Goal: Task Accomplishment & Management: Manage account settings

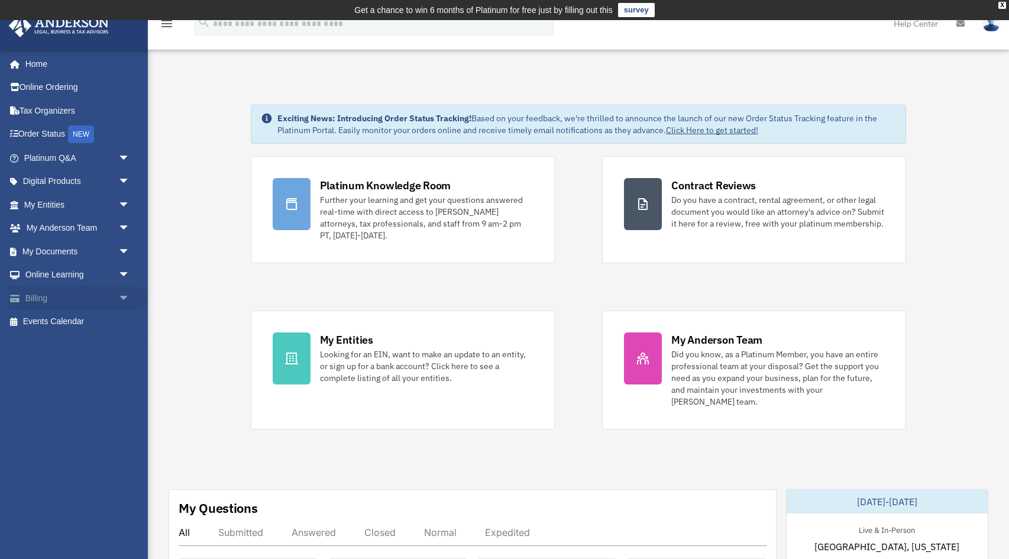
click at [37, 301] on link "Billing arrow_drop_down" at bounding box center [78, 298] width 140 height 24
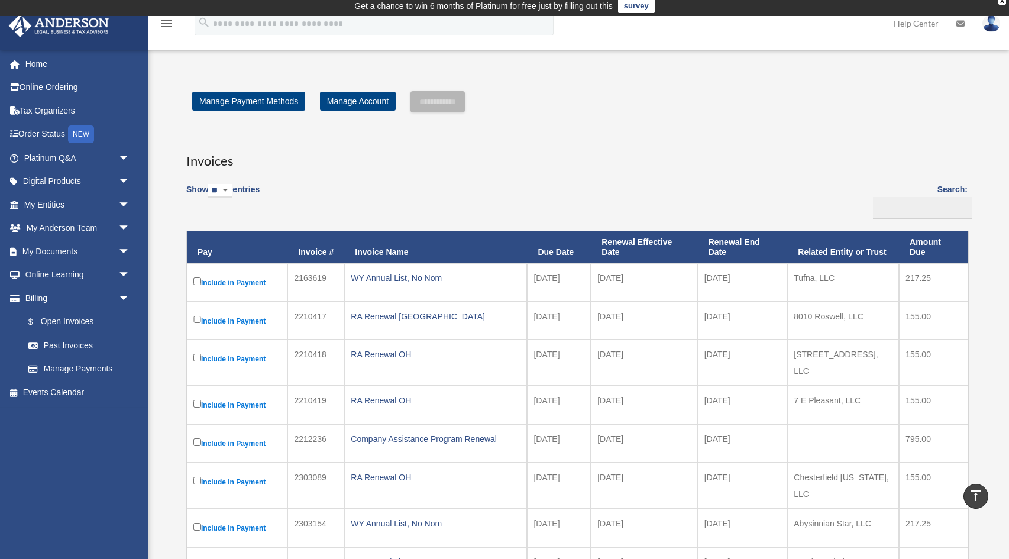
scroll to position [5, 0]
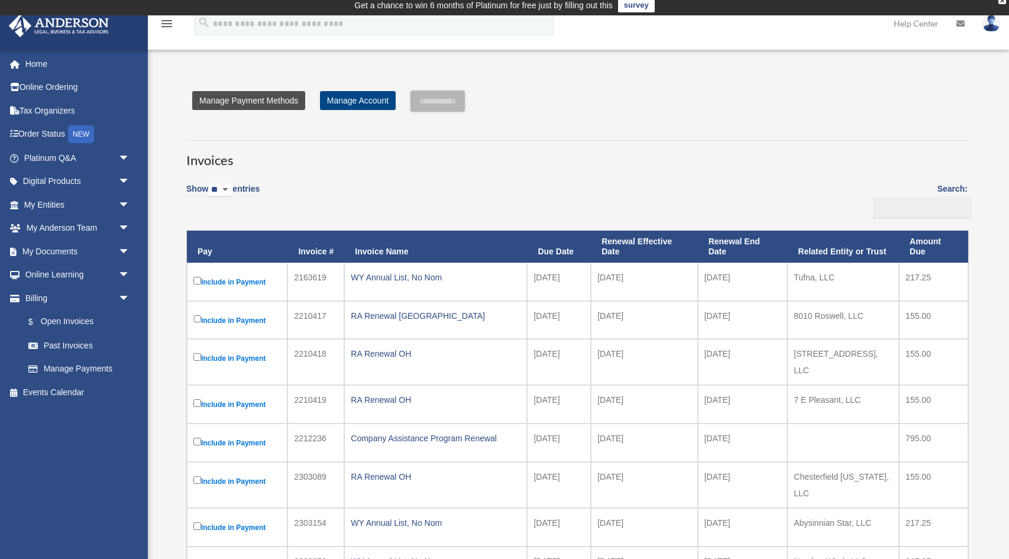
click at [294, 103] on link "Manage Payment Methods" at bounding box center [248, 100] width 113 height 19
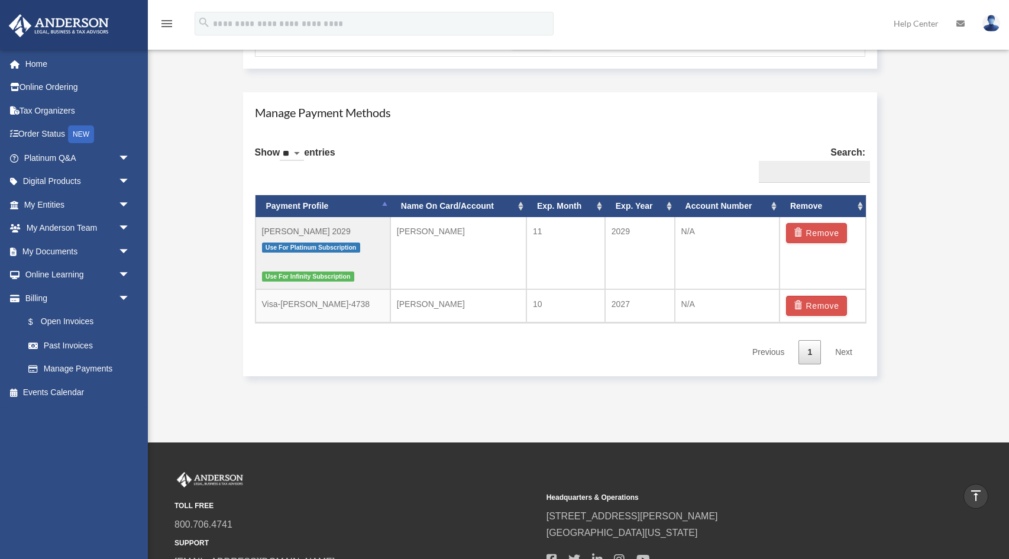
scroll to position [678, 0]
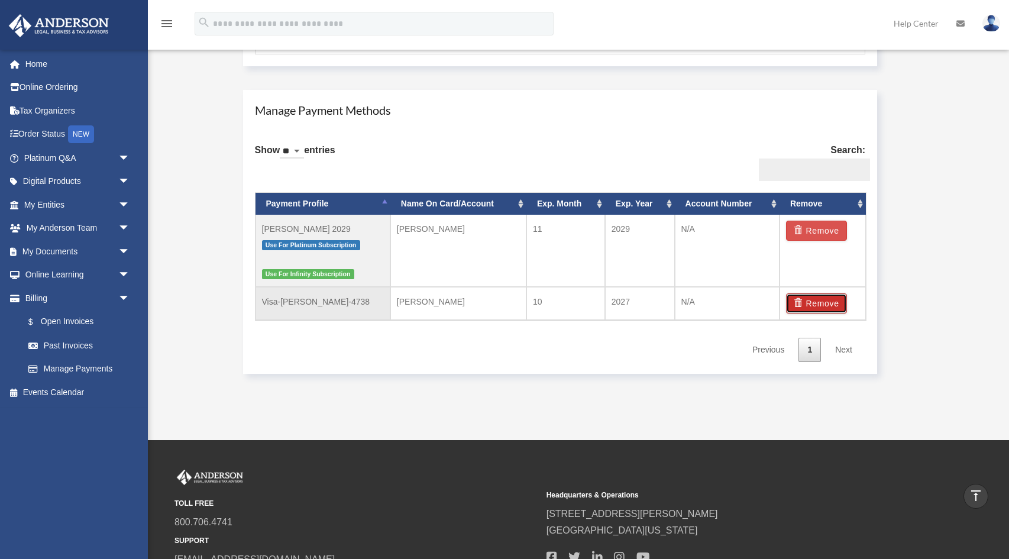
click at [821, 308] on button "Remove" at bounding box center [816, 303] width 61 height 20
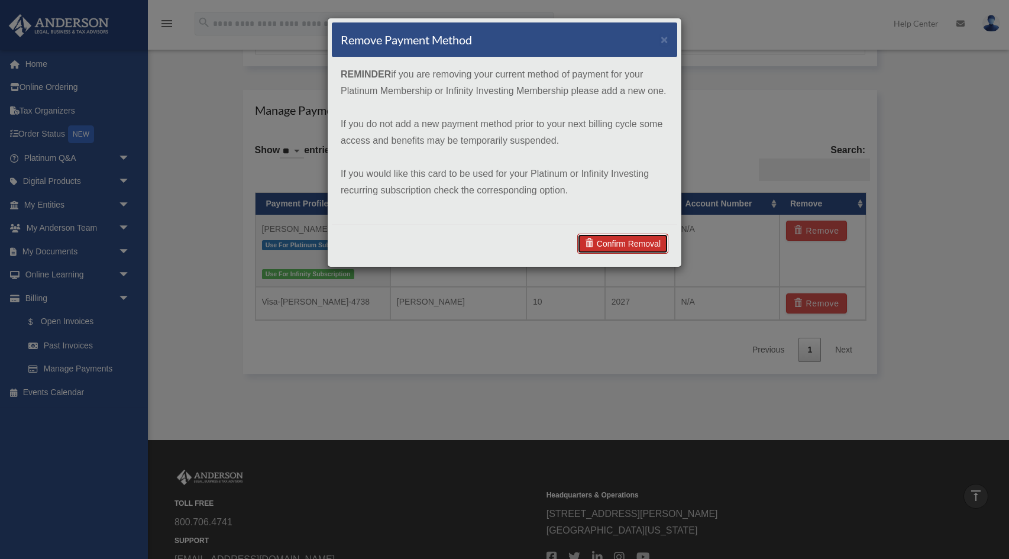
click at [633, 245] on link "Confirm Removal" at bounding box center [622, 244] width 91 height 20
